Goal: Transaction & Acquisition: Purchase product/service

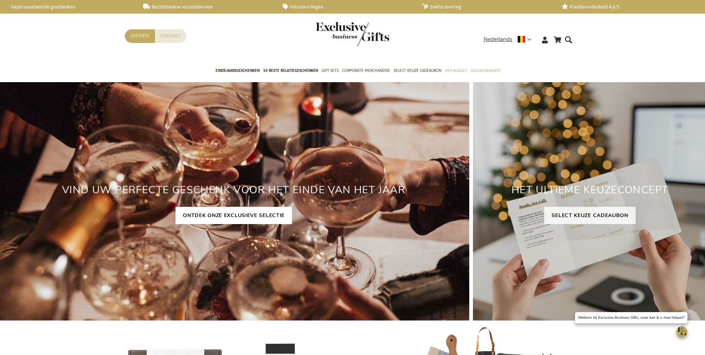
click at [211, 213] on link "ONTDEK ONZE EXCLUSIEVE SELECTIE" at bounding box center [233, 215] width 116 height 17
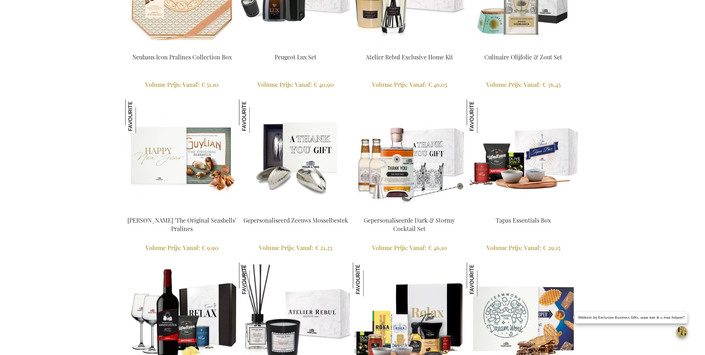
scroll to position [909, 0]
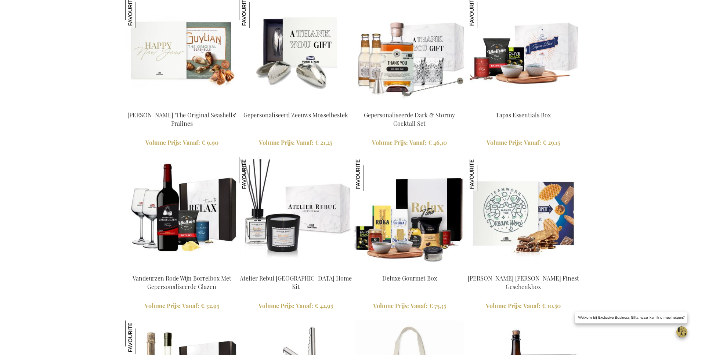
click at [306, 102] on img at bounding box center [295, 50] width 113 height 113
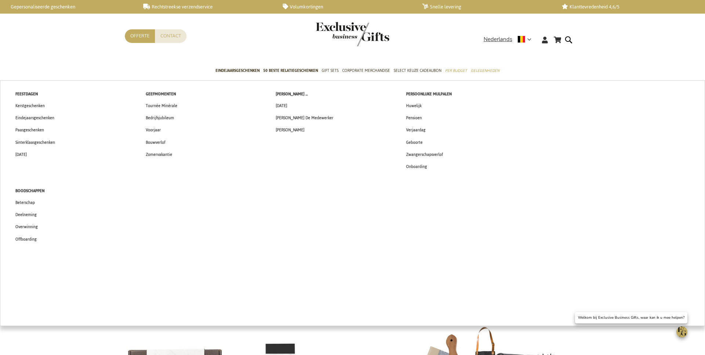
drag, startPoint x: 420, startPoint y: 131, endPoint x: 426, endPoint y: 131, distance: 6.3
click at [420, 131] on span "Verjaardag" at bounding box center [415, 130] width 19 height 8
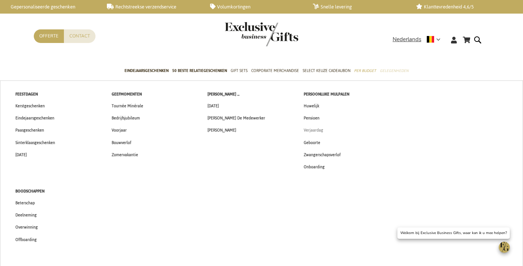
click at [316, 127] on span "Verjaardag" at bounding box center [313, 130] width 19 height 8
